Goal: Task Accomplishment & Management: Complete application form

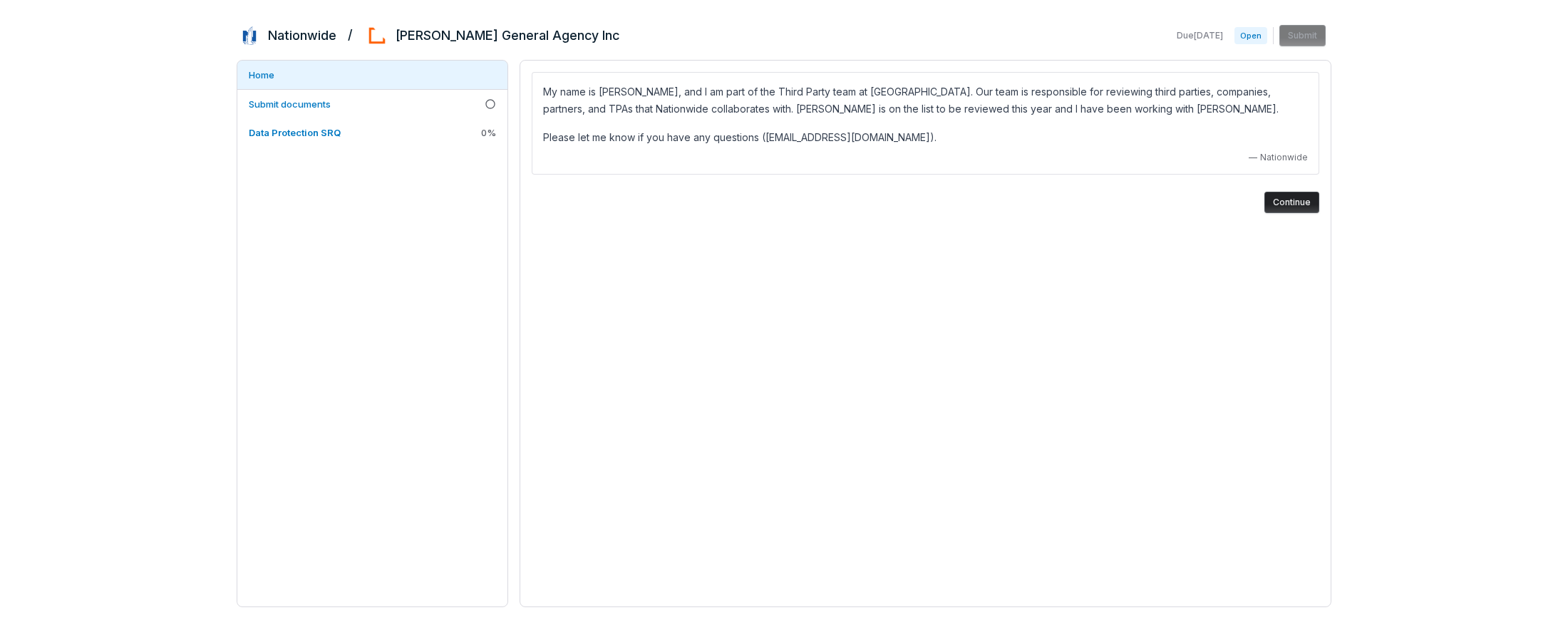
click at [1293, 205] on button "Continue" at bounding box center [1291, 202] width 55 height 22
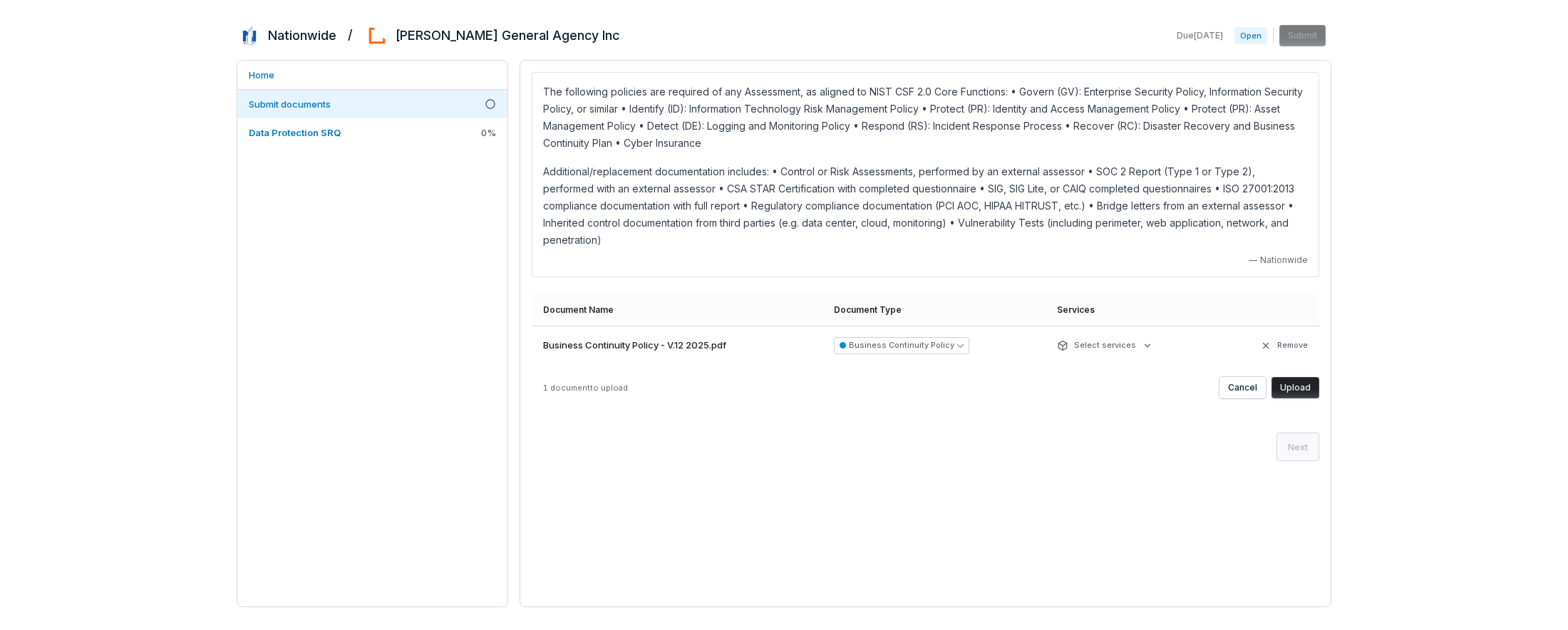
click at [1291, 378] on button "Upload" at bounding box center [1295, 388] width 48 height 22
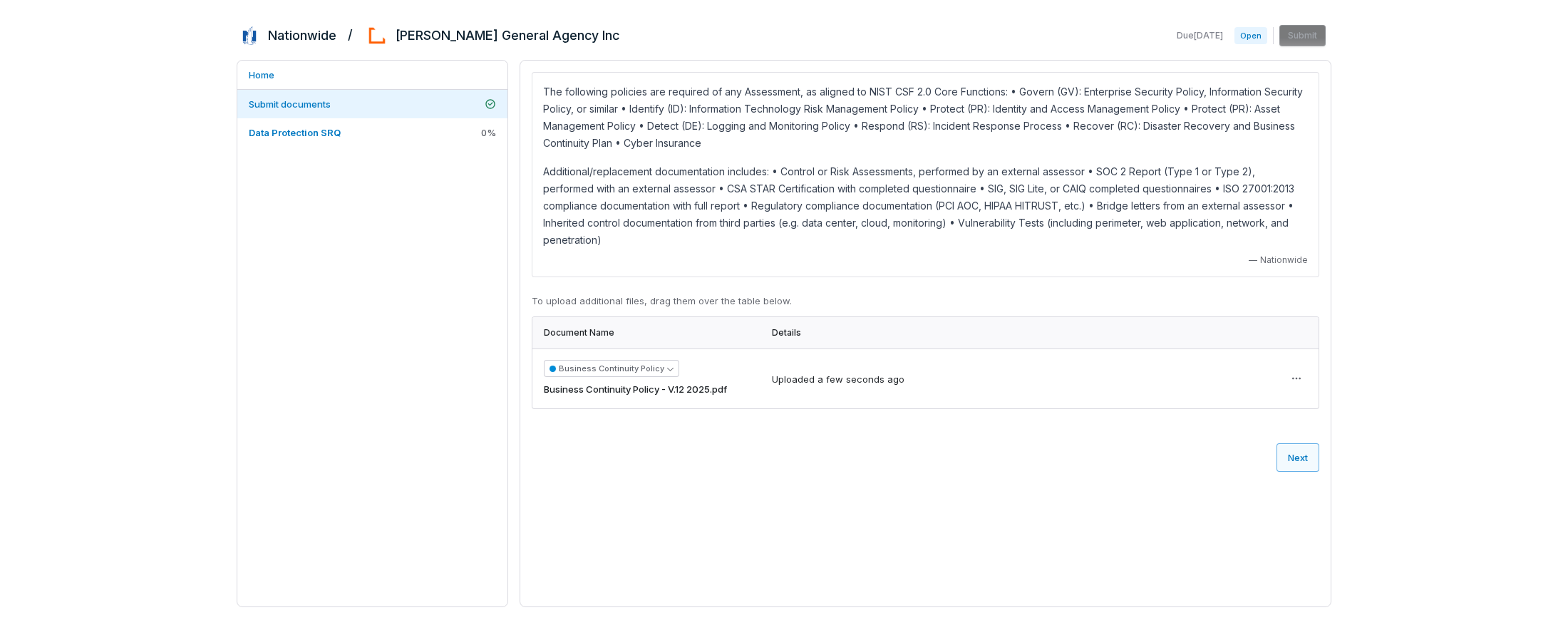
click at [1302, 443] on button "Next" at bounding box center [1298, 457] width 43 height 28
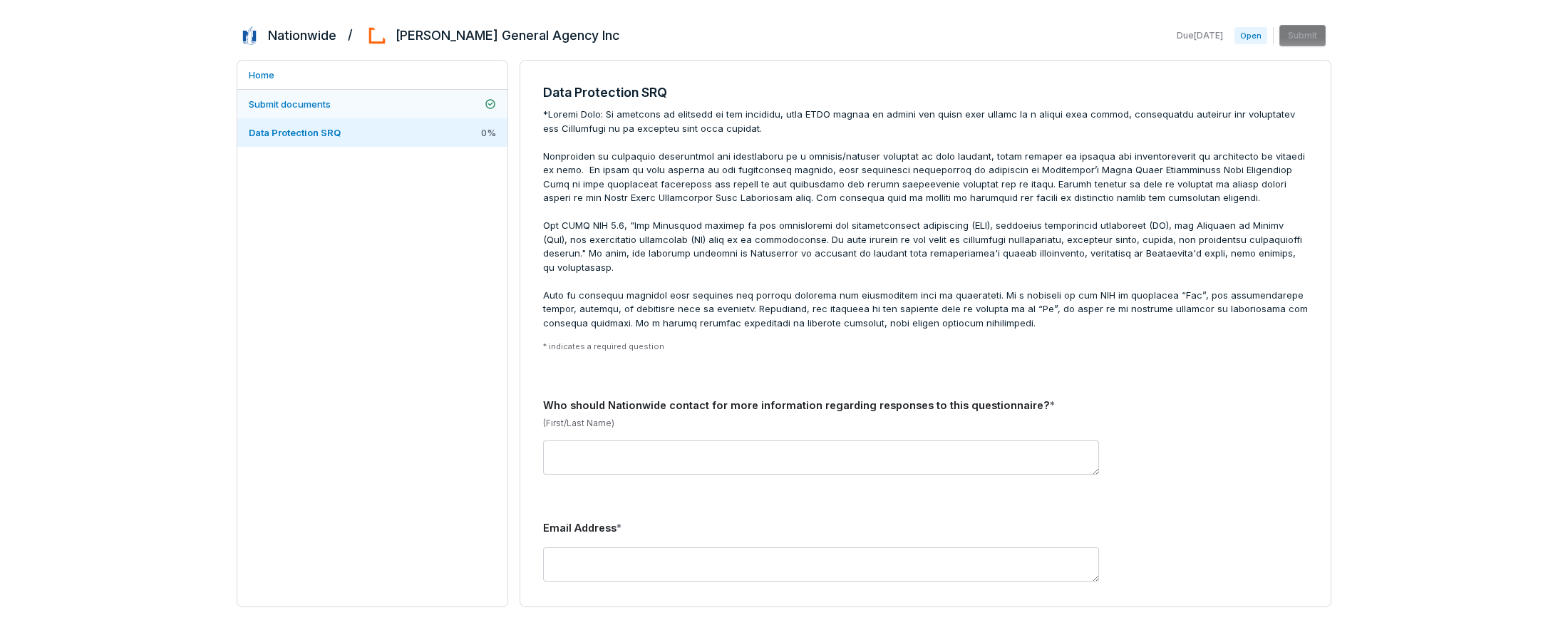
click at [315, 107] on span "Submit documents" at bounding box center [289, 105] width 82 height 12
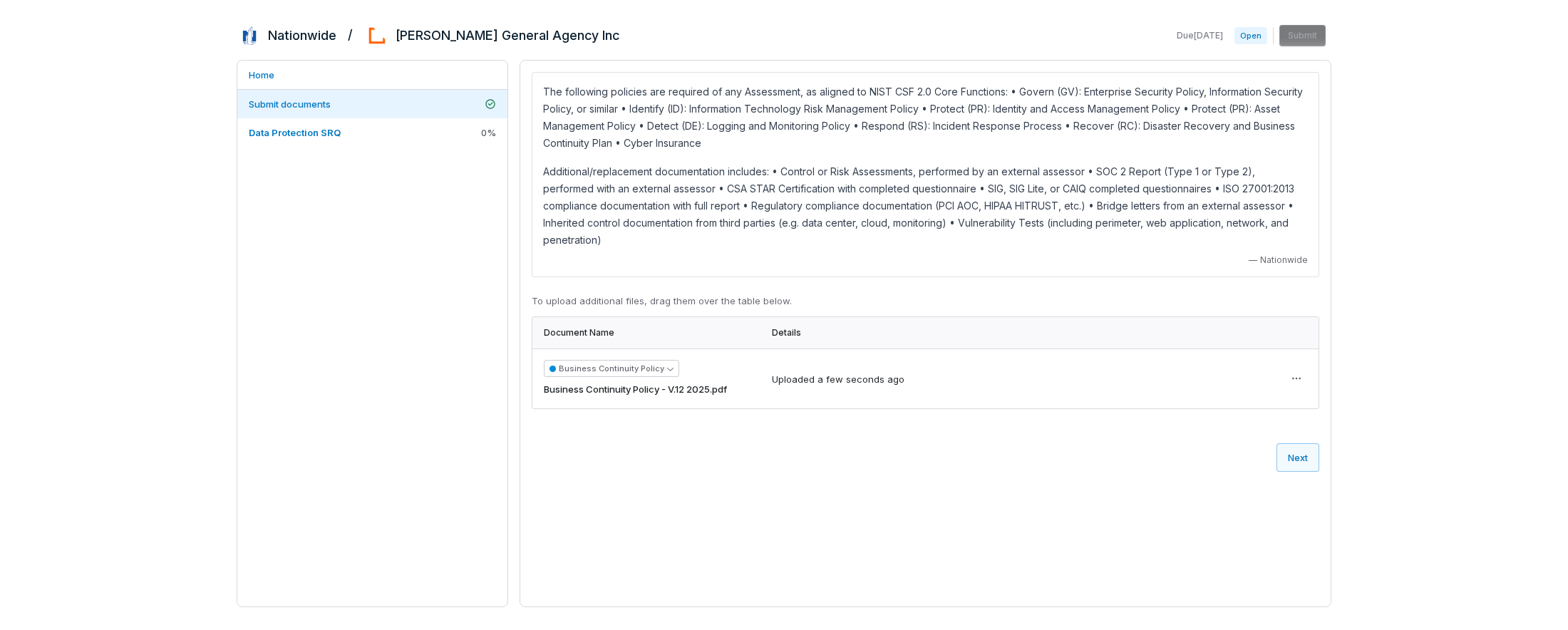
click at [993, 370] on div "Uploaded a few seconds ago" at bounding box center [1016, 378] width 488 height 17
click at [1293, 443] on button "Next" at bounding box center [1298, 457] width 43 height 28
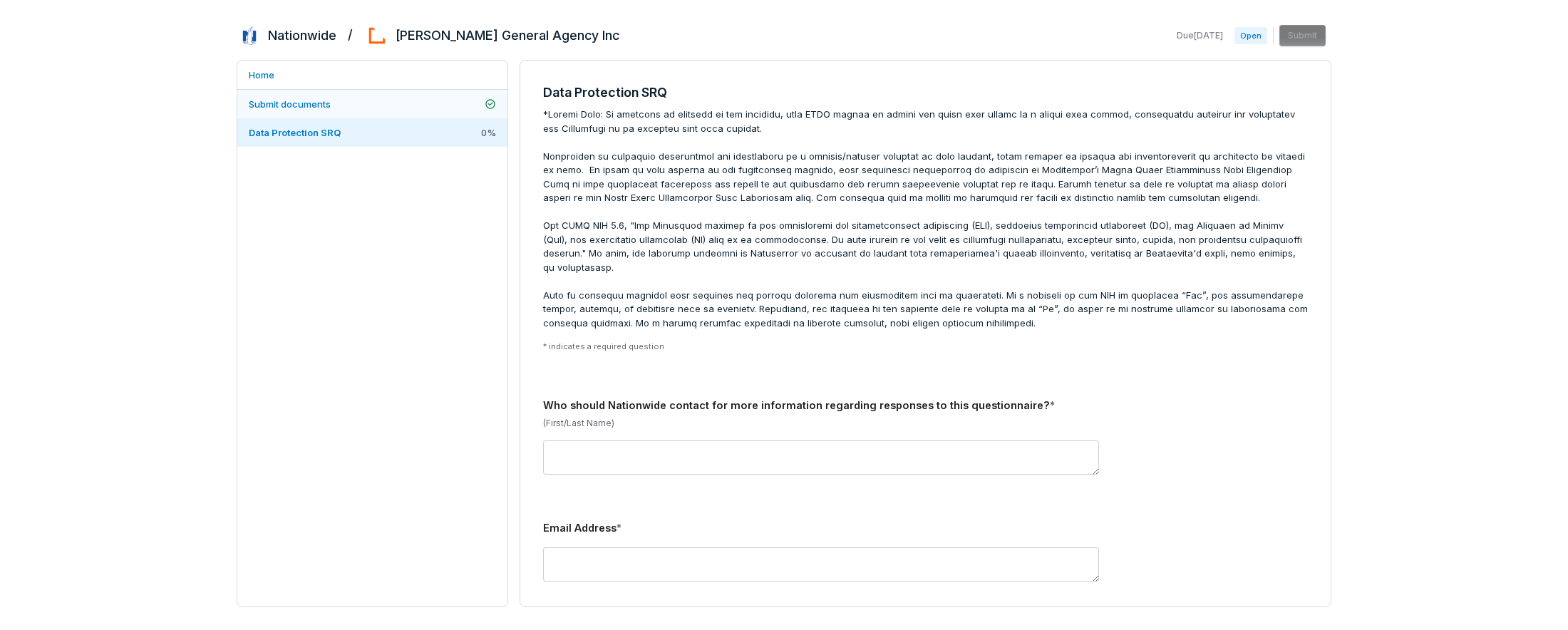
click at [317, 107] on span "Submit documents" at bounding box center [289, 105] width 82 height 12
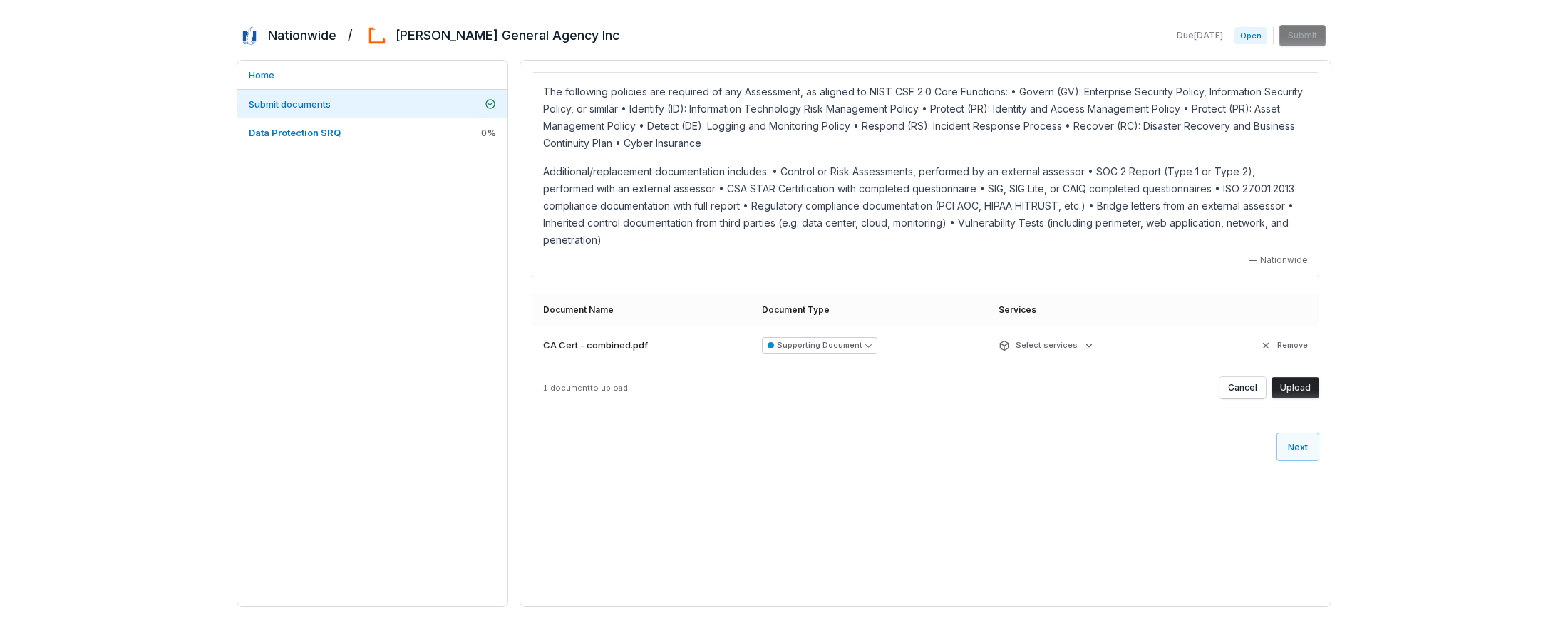
drag, startPoint x: 1313, startPoint y: 362, endPoint x: 1117, endPoint y: 381, distance: 196.9
click at [1126, 397] on div "The following policies are required of any Assessment, as aligned to NIST CSF 2…" at bounding box center [925, 266] width 810 height 412
click at [1089, 328] on html "Nationwide / [PERSON_NAME] General Agency Inc Due [DATE] Open Submit Home Submi…" at bounding box center [784, 315] width 1568 height 630
click at [1290, 366] on html "Nationwide / [PERSON_NAME] General Agency Inc Due [DATE] Open Submit Home Submi…" at bounding box center [784, 315] width 1568 height 630
click at [1293, 378] on button "Upload" at bounding box center [1295, 388] width 48 height 22
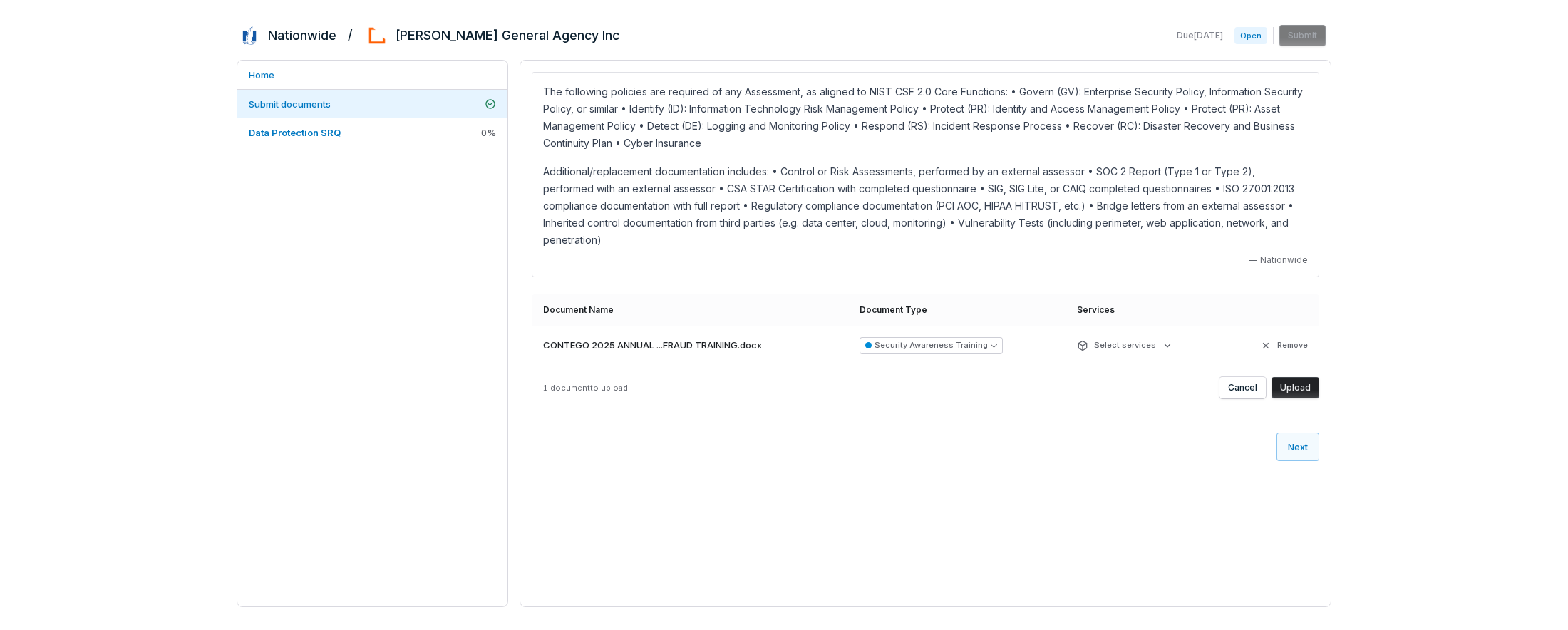
click at [1290, 378] on button "Upload" at bounding box center [1295, 388] width 48 height 22
click at [1296, 378] on button "Upload" at bounding box center [1295, 388] width 48 height 22
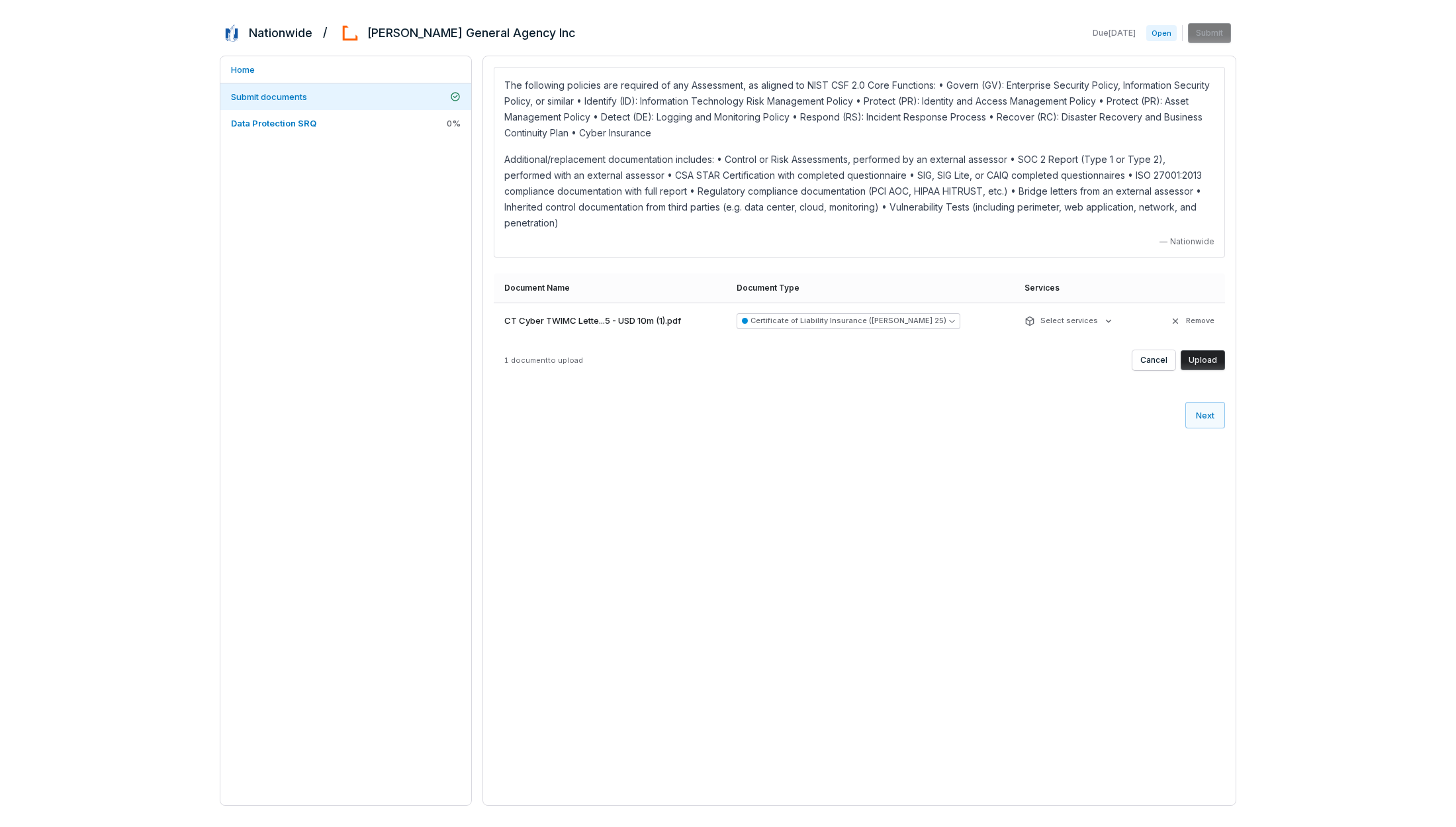
click at [1203, 350] on button "Upload" at bounding box center [1203, 360] width 44 height 20
click at [1197, 350] on button "Upload" at bounding box center [1203, 360] width 44 height 20
click at [1205, 350] on button "Upload" at bounding box center [1203, 360] width 44 height 20
